Goal: Task Accomplishment & Management: Complete application form

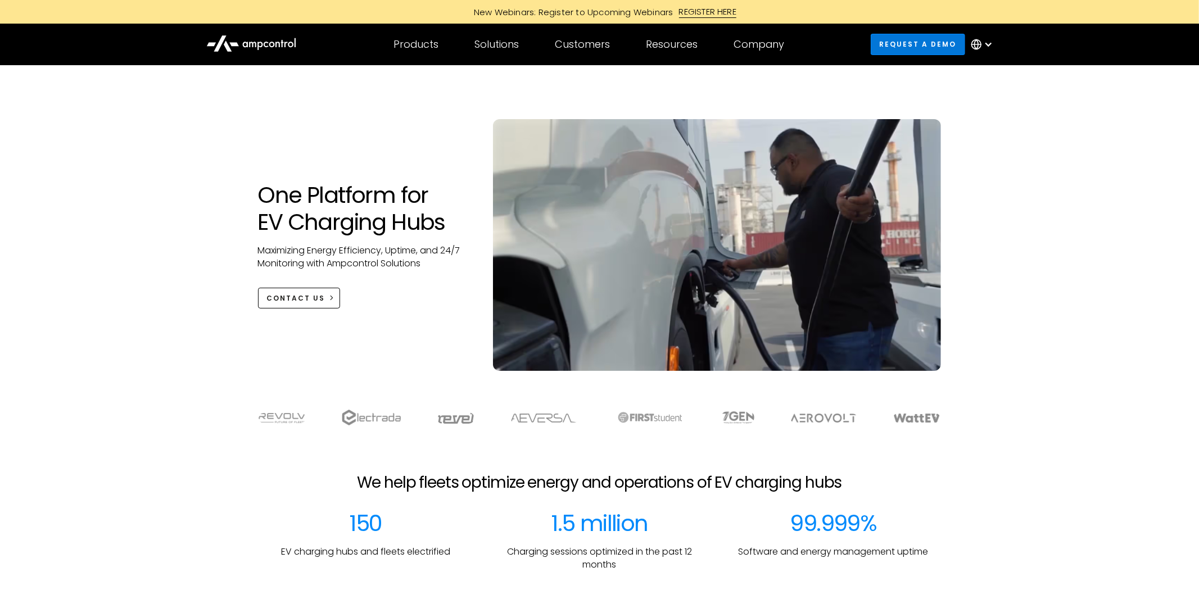
click at [918, 47] on link "Request a demo" at bounding box center [918, 44] width 94 height 21
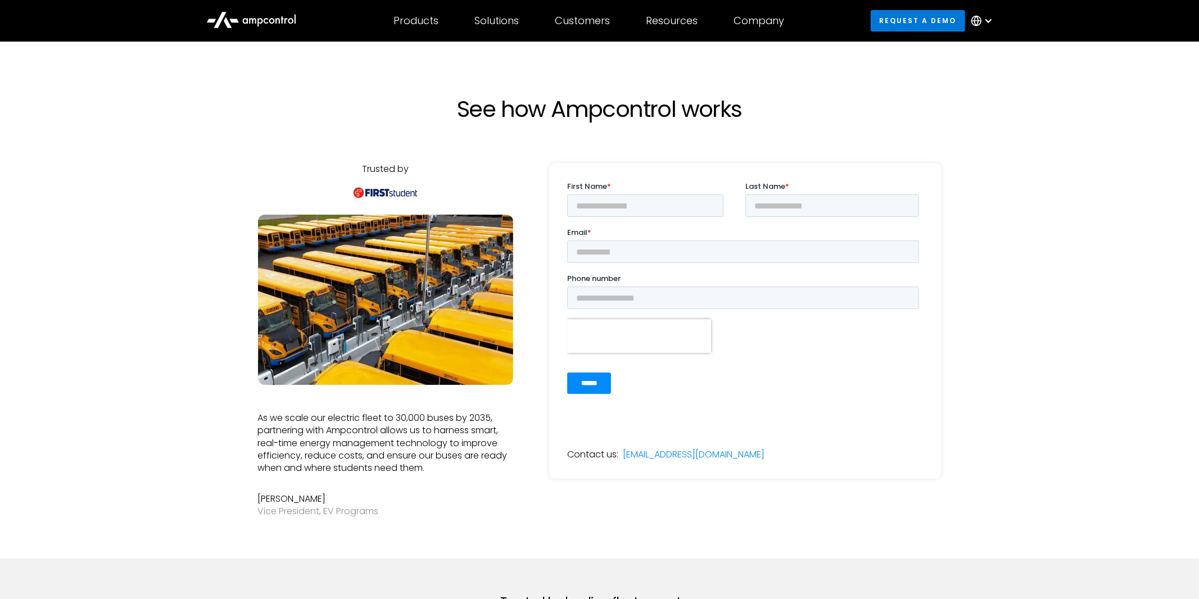
click at [924, 21] on link "Request a demo" at bounding box center [918, 20] width 94 height 21
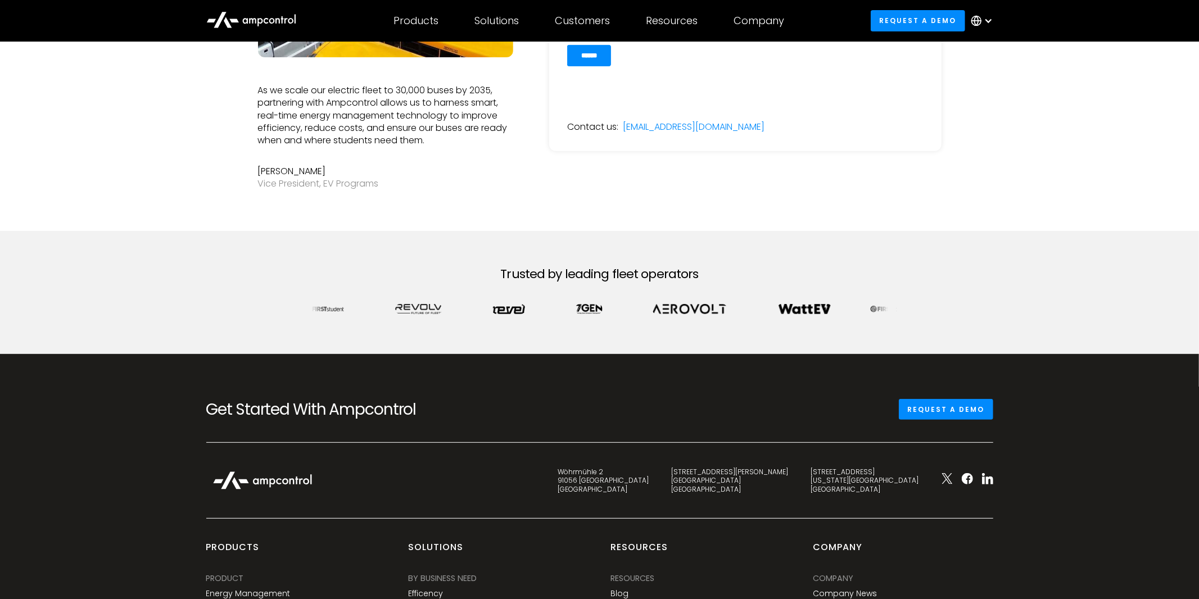
scroll to position [33, 0]
